Goal: Transaction & Acquisition: Purchase product/service

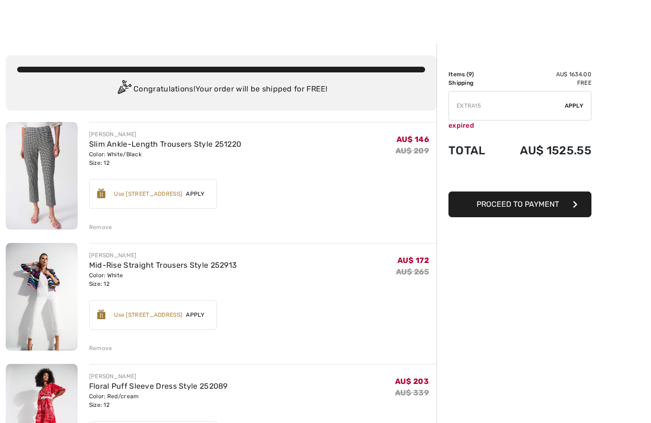
scroll to position [3, 0]
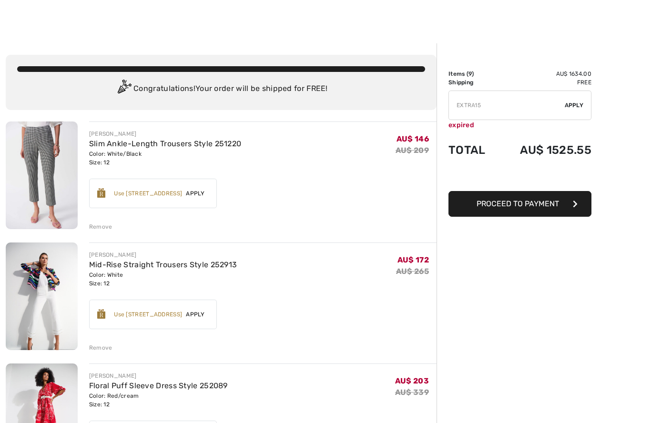
click at [577, 102] on span "Apply" at bounding box center [574, 105] width 19 height 9
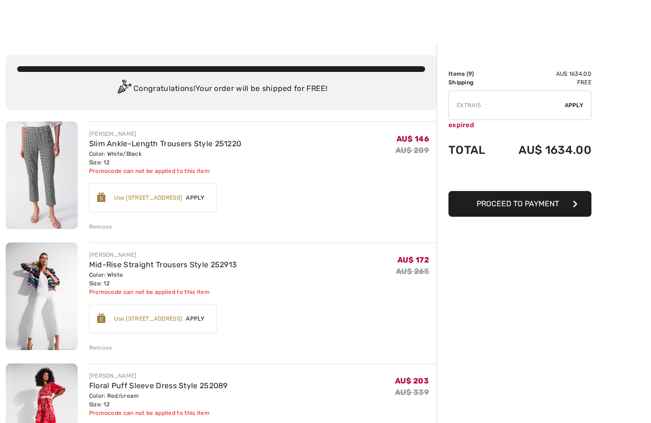
scroll to position [0, 0]
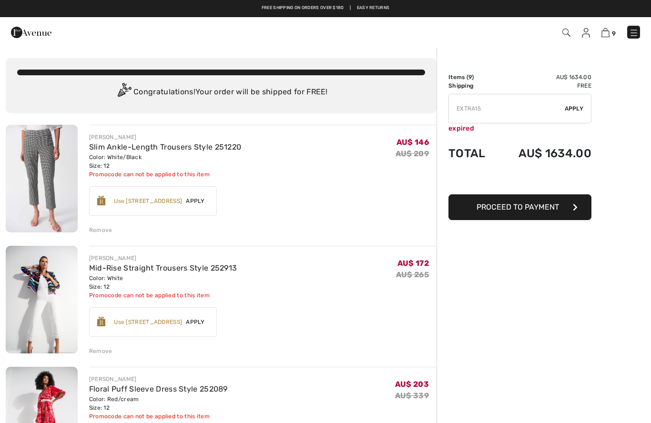
click at [638, 23] on div "9 Checkout" at bounding box center [460, 33] width 376 height 20
click at [633, 34] on img at bounding box center [634, 33] width 10 height 10
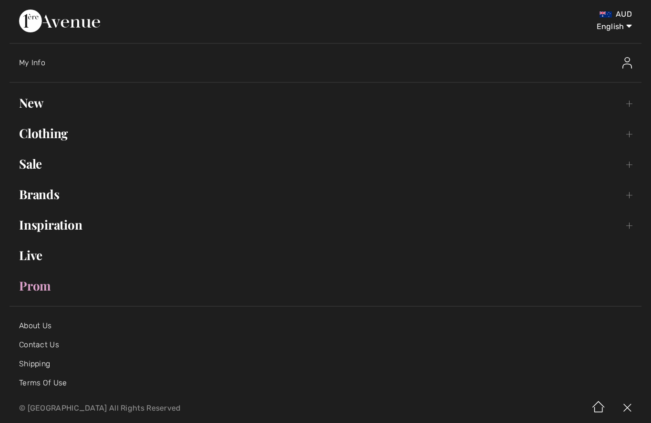
click at [48, 165] on link "Sale Toggle submenu" at bounding box center [326, 164] width 632 height 21
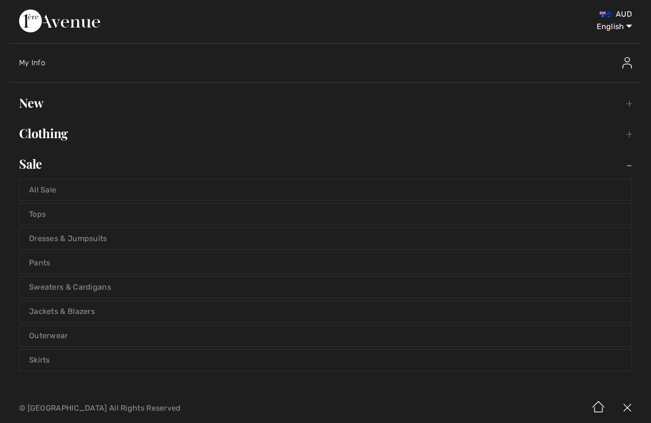
click at [76, 192] on link "All Sale" at bounding box center [326, 190] width 612 height 21
click at [40, 185] on link "All Sale" at bounding box center [326, 190] width 612 height 21
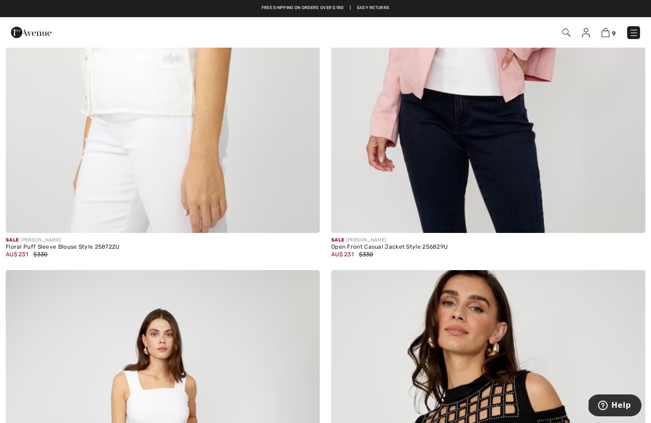
scroll to position [370, 0]
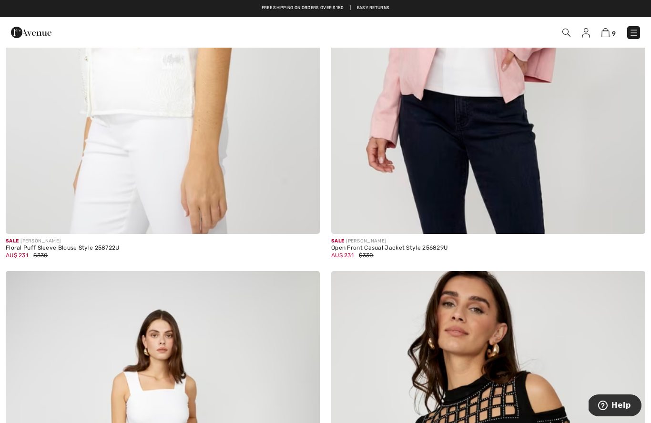
click at [609, 32] on img at bounding box center [606, 32] width 8 height 9
click at [610, 33] on img at bounding box center [606, 32] width 8 height 9
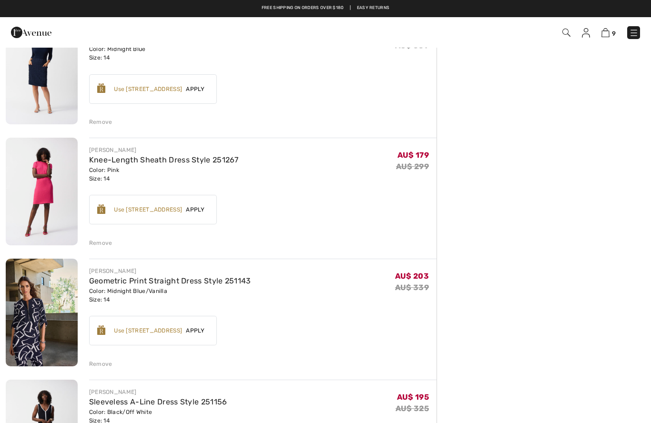
scroll to position [589, 0]
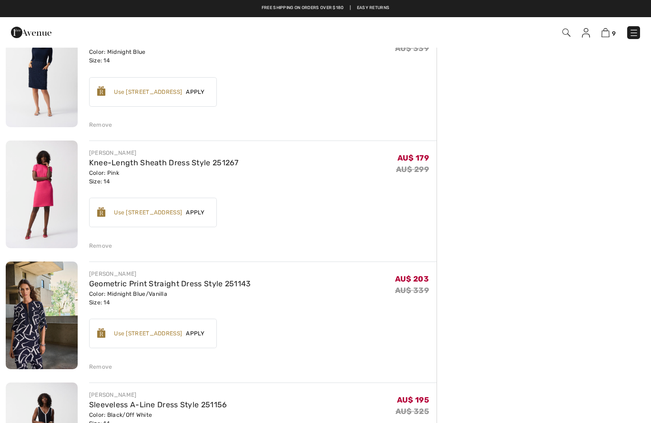
click at [585, 32] on img at bounding box center [586, 33] width 8 height 10
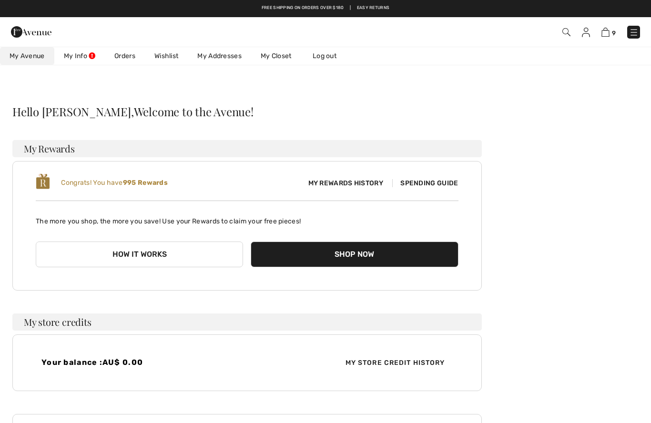
click at [135, 61] on link "Orders" at bounding box center [125, 56] width 40 height 18
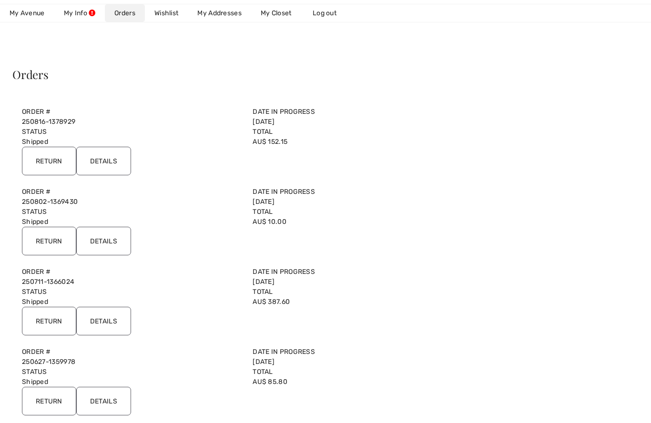
scroll to position [39, 0]
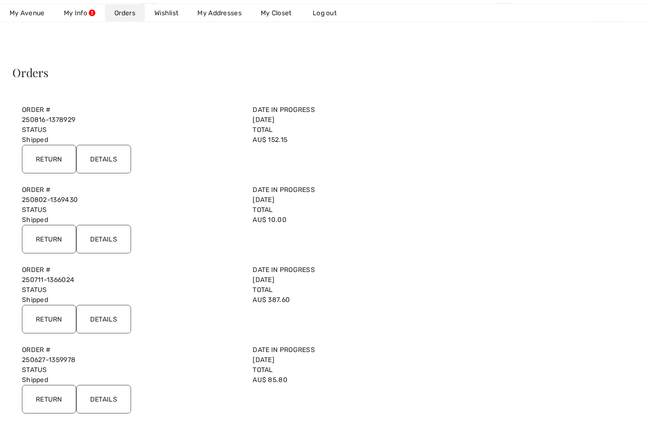
click at [107, 154] on input "Details" at bounding box center [103, 159] width 55 height 29
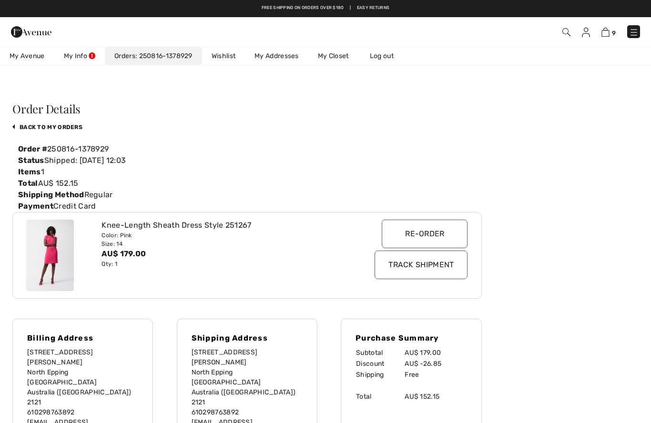
scroll to position [0, 0]
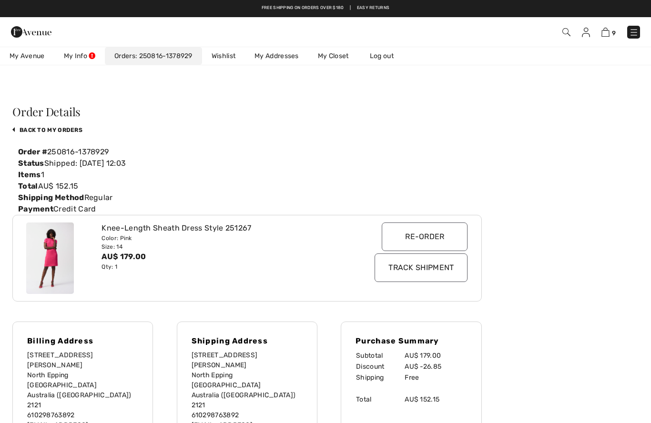
click at [607, 33] on img at bounding box center [606, 32] width 8 height 9
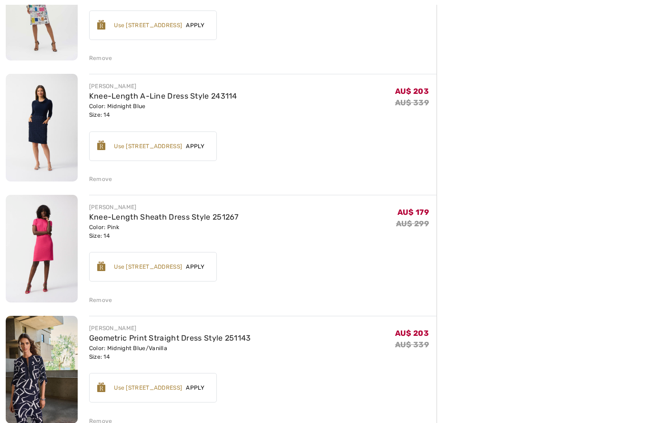
scroll to position [538, 0]
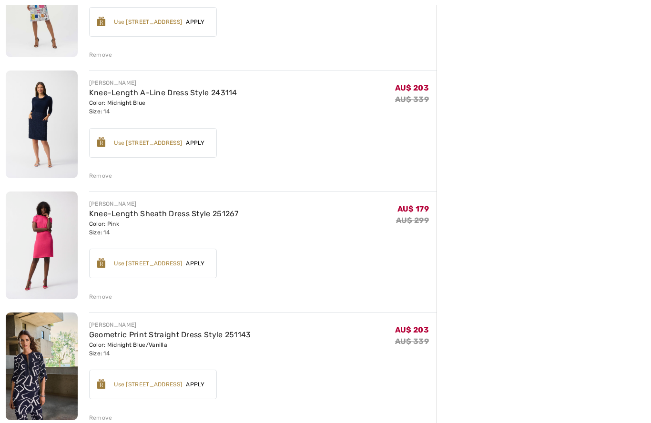
click at [97, 301] on div "Remove" at bounding box center [100, 297] width 23 height 9
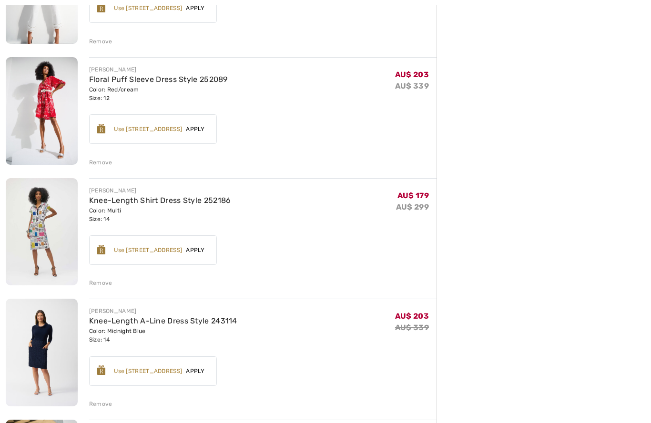
scroll to position [311, 0]
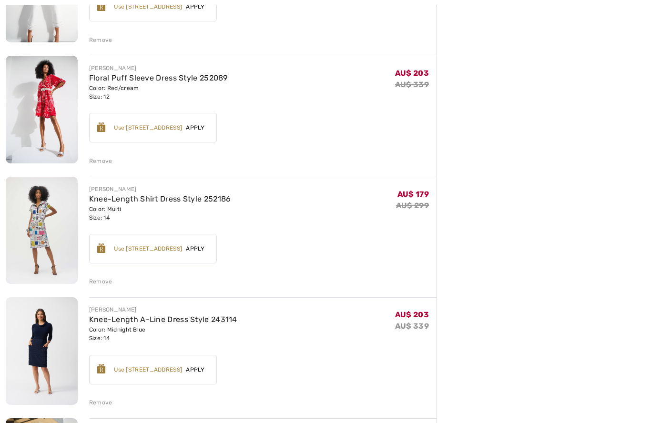
click at [150, 81] on link "Floral Puff Sleeve Dress Style 252089" at bounding box center [158, 77] width 139 height 9
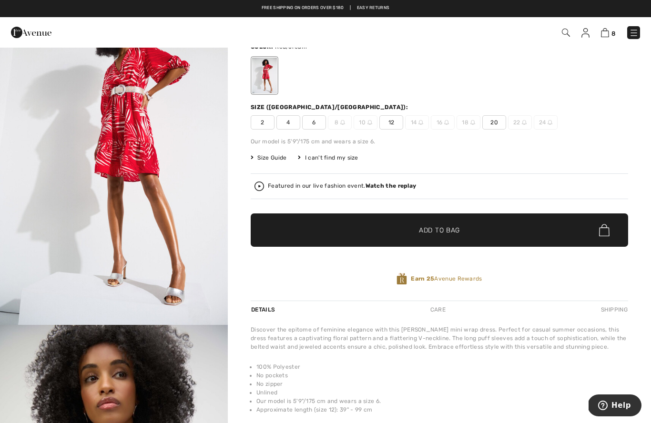
click at [608, 35] on img at bounding box center [605, 32] width 8 height 9
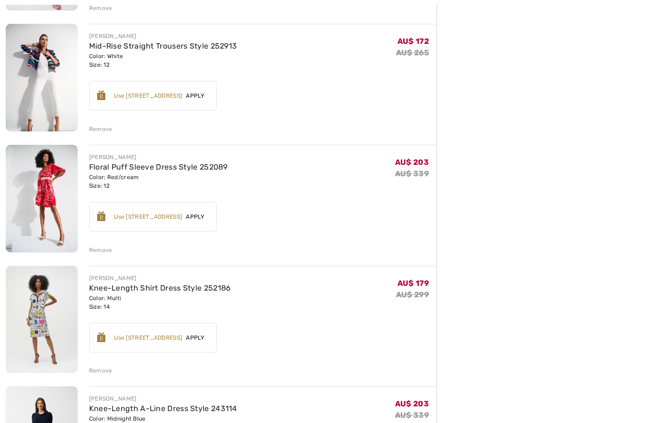
scroll to position [223, 0]
click at [112, 251] on div "Remove" at bounding box center [263, 248] width 348 height 10
click at [107, 252] on div "Remove" at bounding box center [100, 249] width 23 height 9
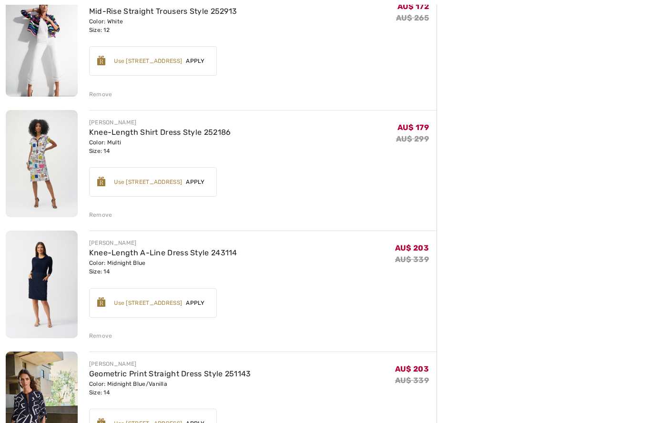
scroll to position [257, 0]
